Goal: Task Accomplishment & Management: Use online tool/utility

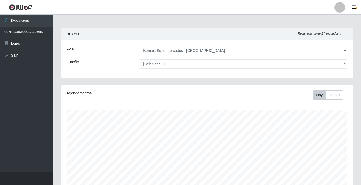
select select "250"
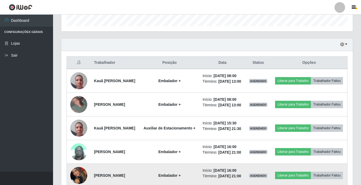
scroll to position [146, 0]
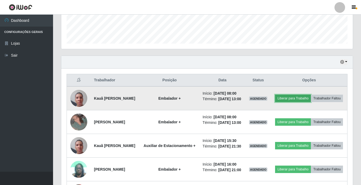
click at [299, 99] on button "Liberar para Trabalho" at bounding box center [293, 98] width 36 height 7
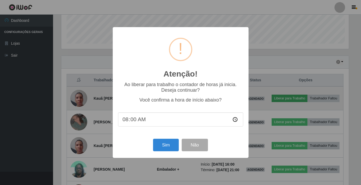
scroll to position [110, 289]
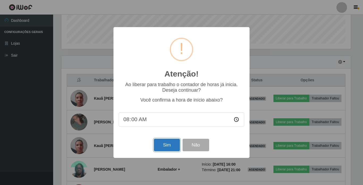
click at [160, 146] on button "Sim" at bounding box center [167, 145] width 26 height 12
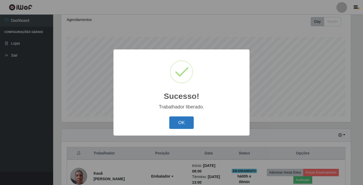
click at [179, 120] on button "OK" at bounding box center [181, 122] width 25 height 12
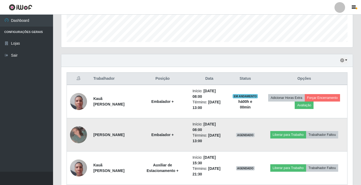
scroll to position [153, 0]
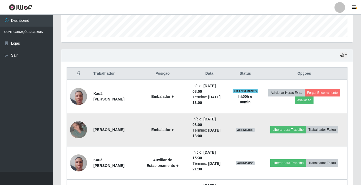
click at [75, 130] on img at bounding box center [78, 129] width 17 height 17
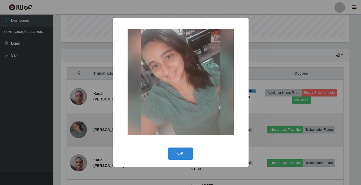
scroll to position [110, 289]
click at [75, 130] on div "× OK Cancel" at bounding box center [181, 92] width 363 height 185
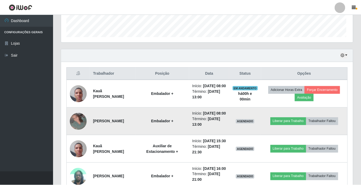
scroll to position [110, 292]
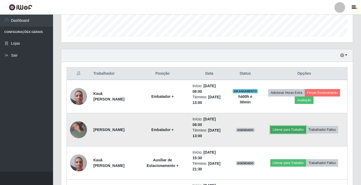
click at [285, 131] on button "Liberar para Trabalho" at bounding box center [289, 129] width 36 height 7
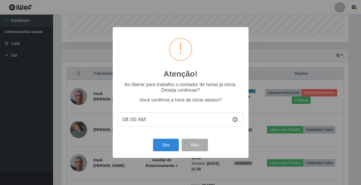
scroll to position [110, 289]
click at [158, 143] on button "Sim" at bounding box center [167, 145] width 26 height 12
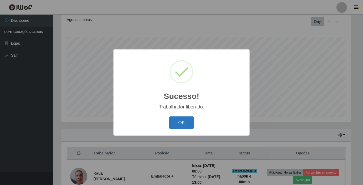
click at [186, 123] on button "OK" at bounding box center [181, 122] width 25 height 12
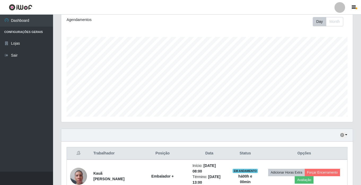
scroll to position [153, 0]
